Goal: Task Accomplishment & Management: Complete application form

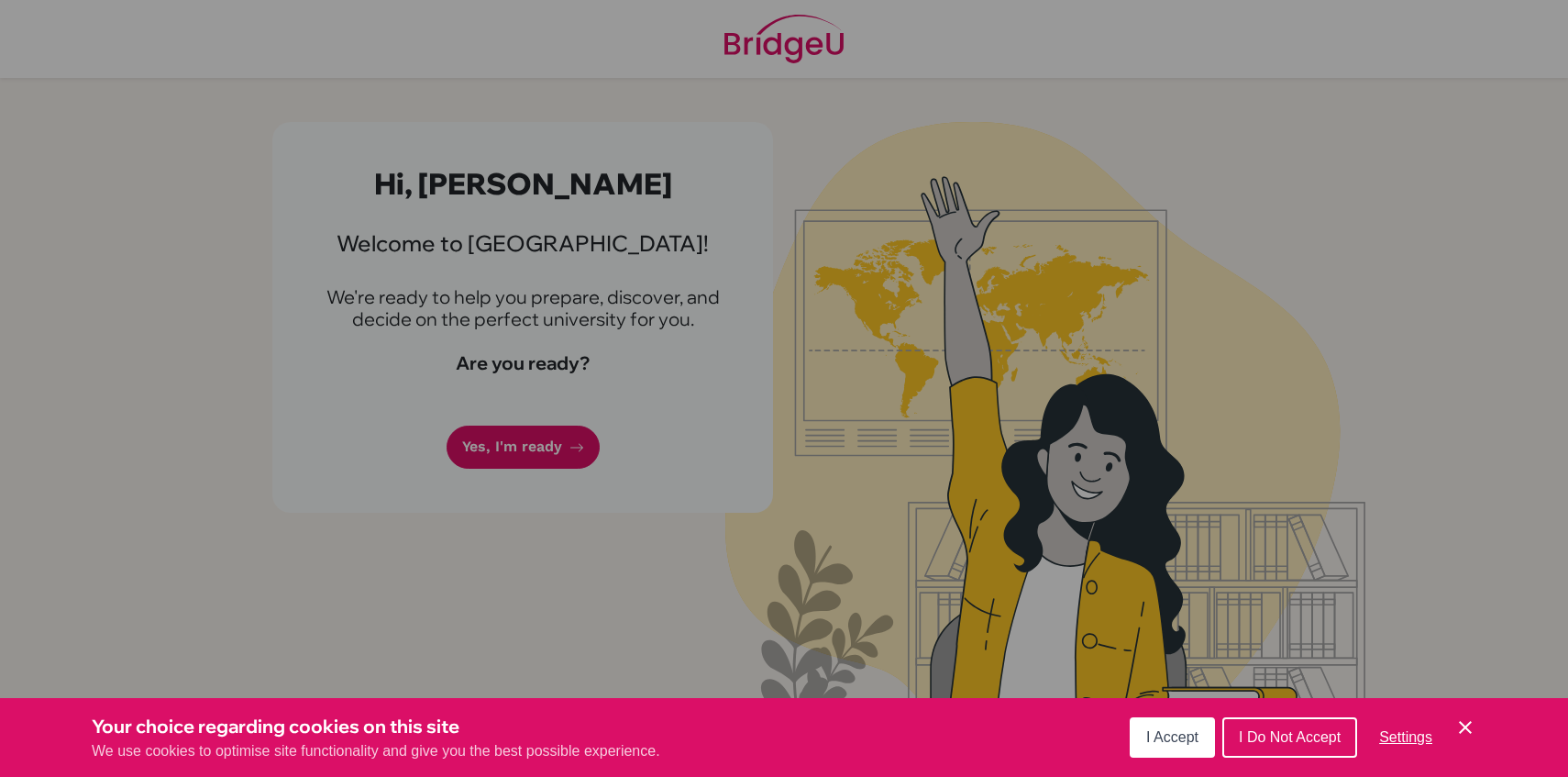
click at [1255, 728] on button "I Do Not Accept" at bounding box center [1289, 737] width 135 height 40
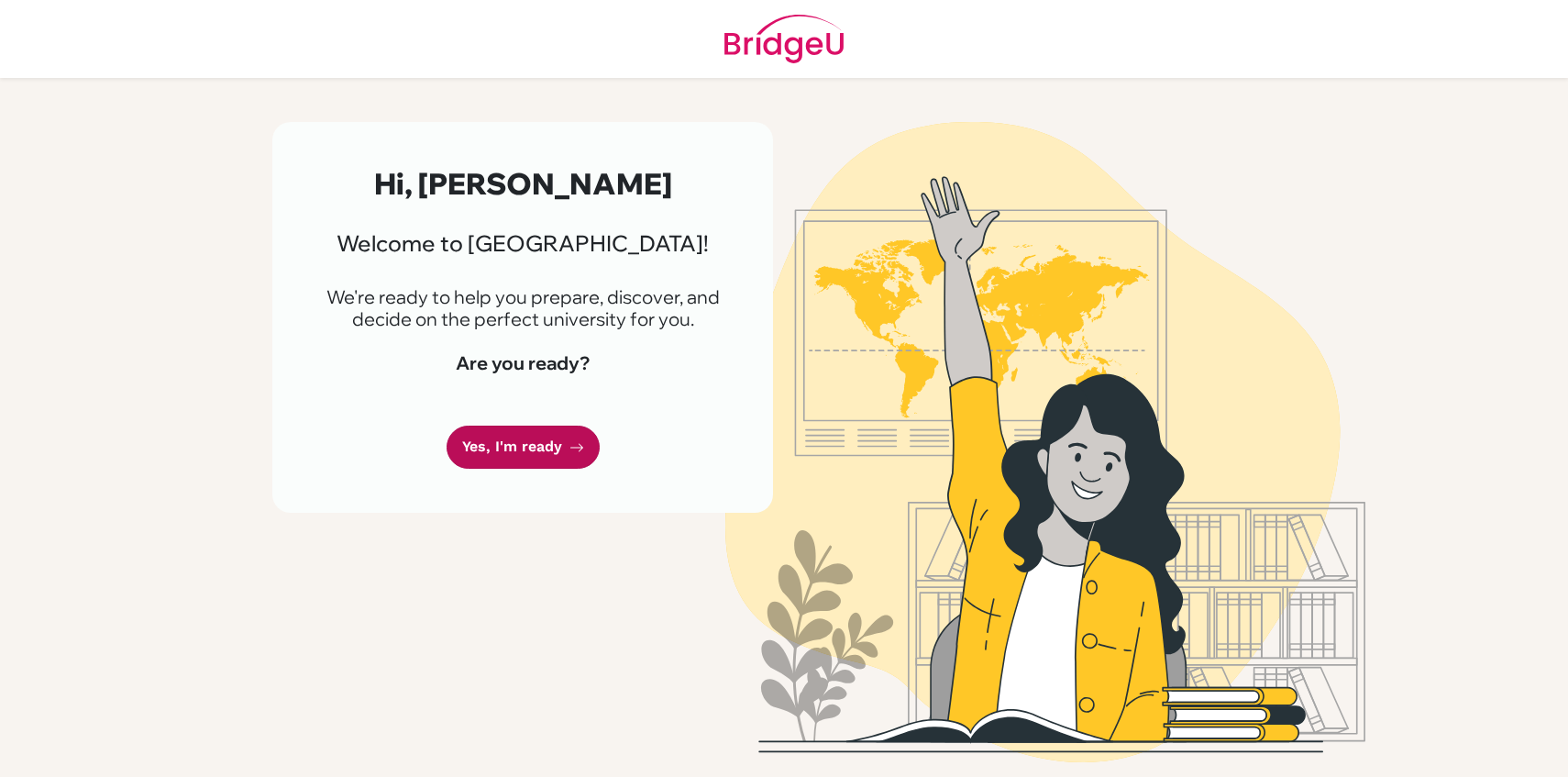
click at [489, 447] on link "Yes, I'm ready" at bounding box center [523, 447] width 153 height 43
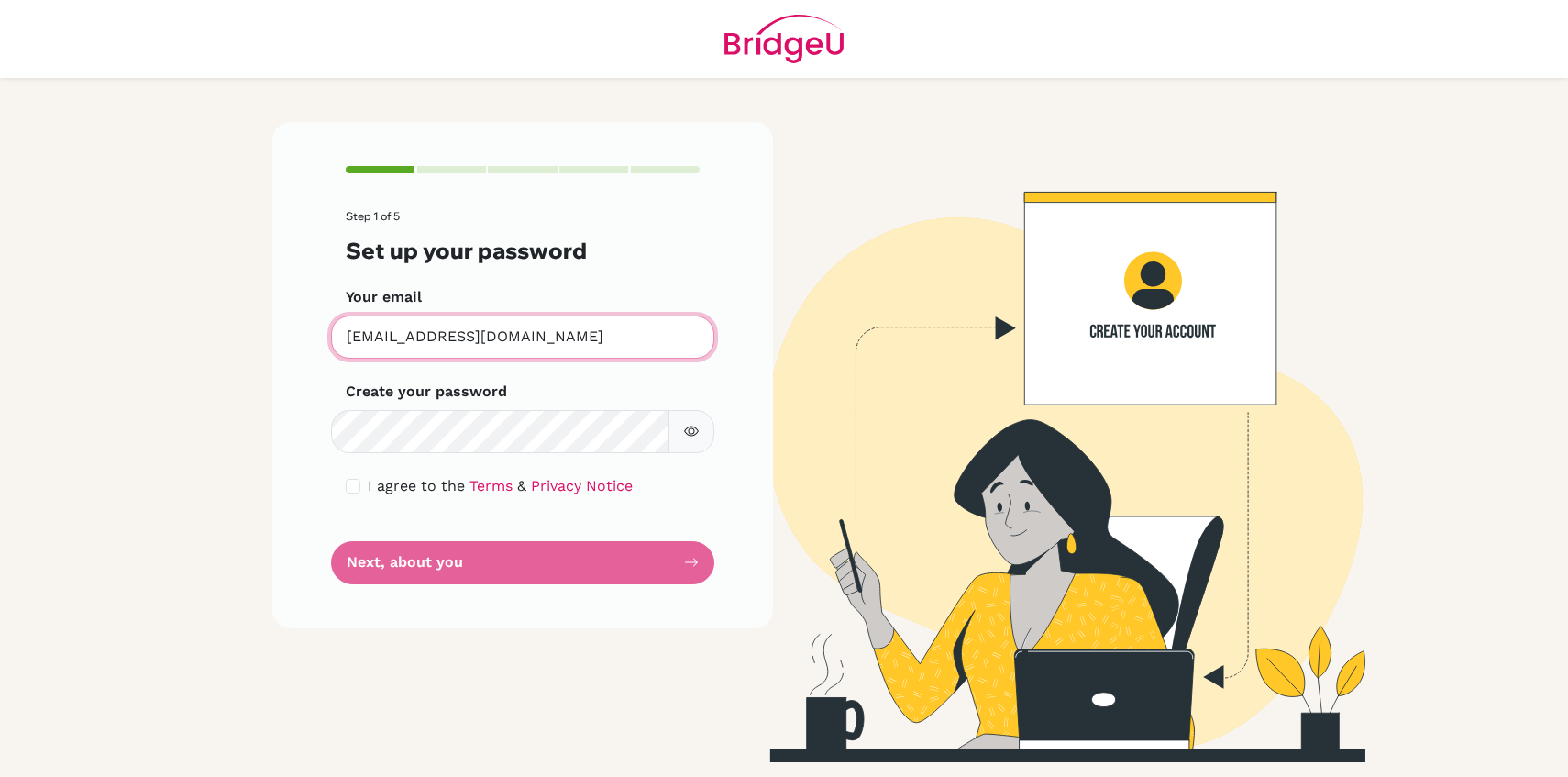
click at [401, 338] on input "[EMAIL_ADDRESS][DOMAIN_NAME]" at bounding box center [522, 337] width 383 height 43
click at [393, 341] on input "[EMAIL_ADDRESS][DOMAIN_NAME]" at bounding box center [522, 337] width 383 height 43
